Goal: Find specific page/section: Find specific page/section

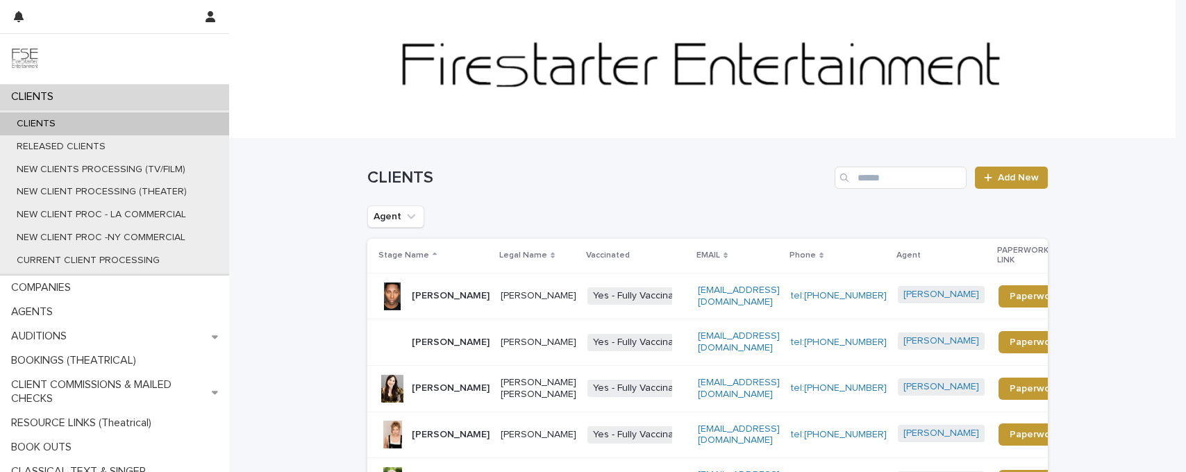
click at [852, 174] on div "Search" at bounding box center [846, 178] width 22 height 22
click at [840, 174] on icon "Search" at bounding box center [844, 178] width 8 height 8
click at [868, 183] on input "Search" at bounding box center [901, 178] width 132 height 22
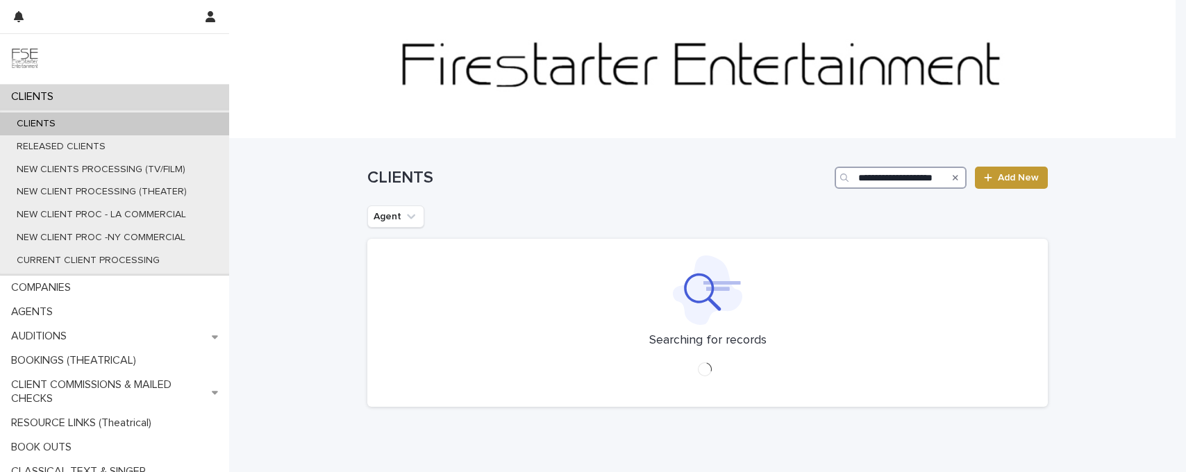
scroll to position [0, 11]
type input "**********"
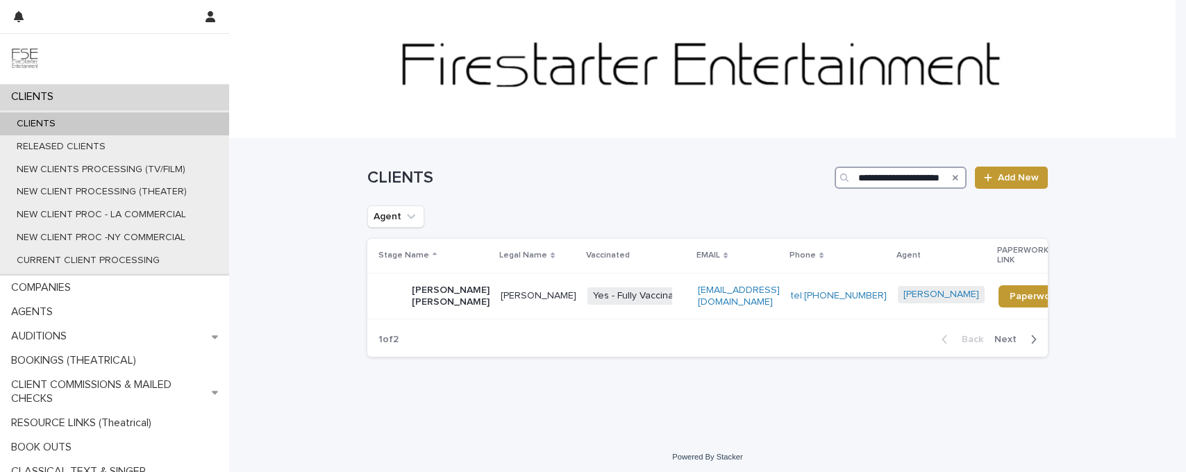
scroll to position [0, 16]
click at [422, 301] on p "[PERSON_NAME] [PERSON_NAME]" at bounding box center [451, 297] width 78 height 24
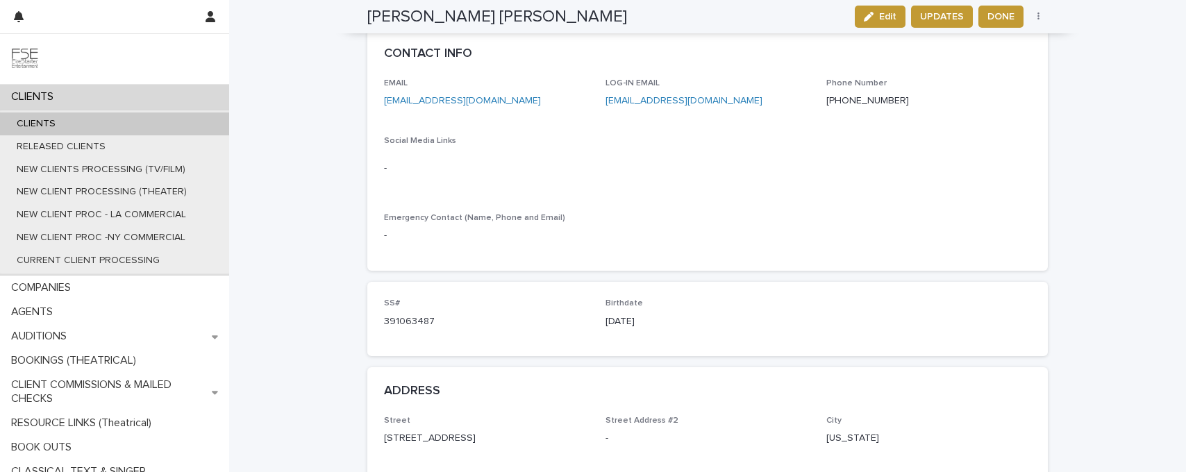
scroll to position [900, 0]
